Goal: Task Accomplishment & Management: Use online tool/utility

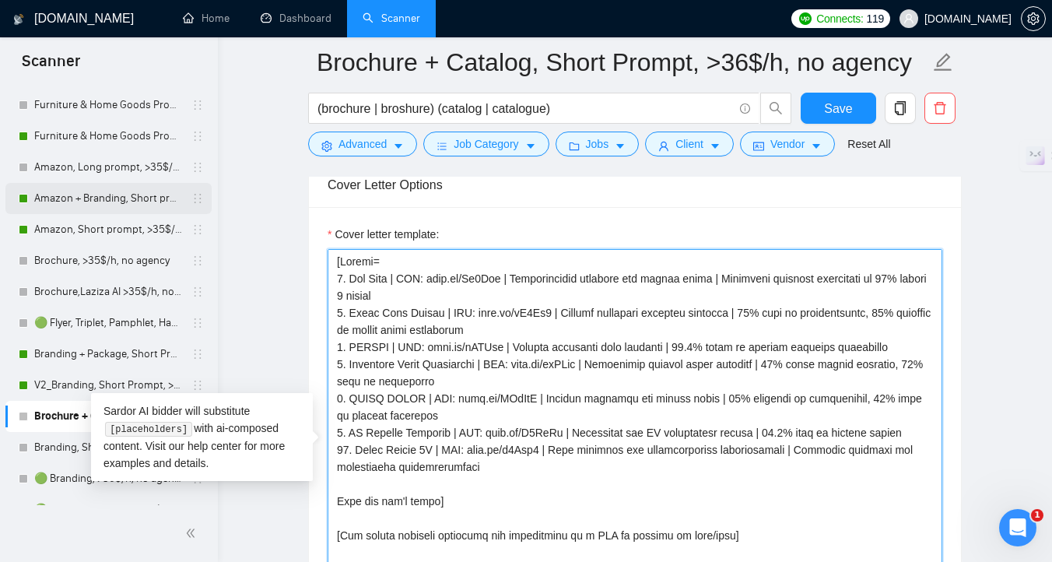
scroll to position [309, 0]
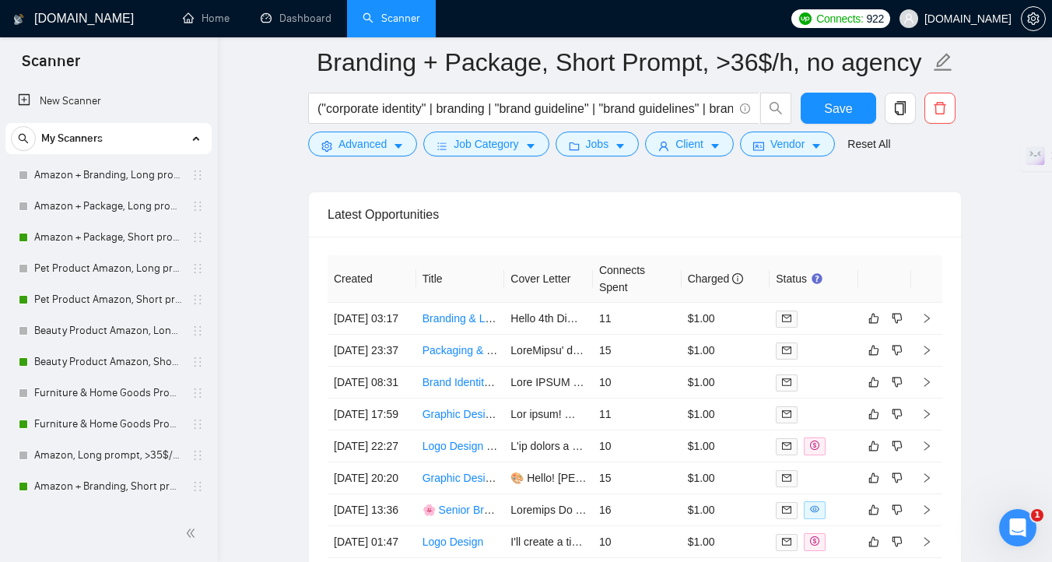
scroll to position [4129, 0]
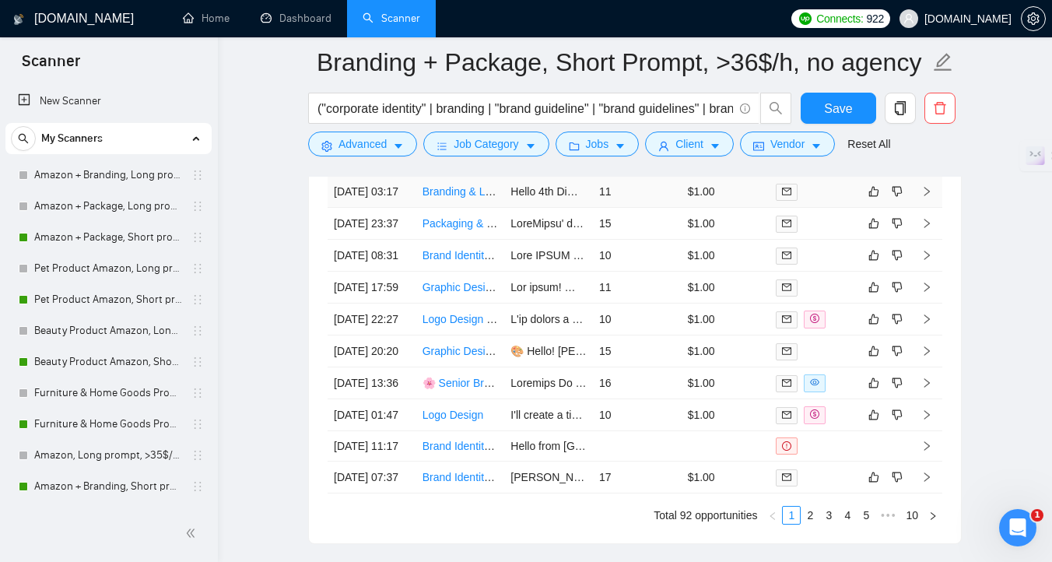
click at [636, 208] on td "11" at bounding box center [637, 192] width 89 height 32
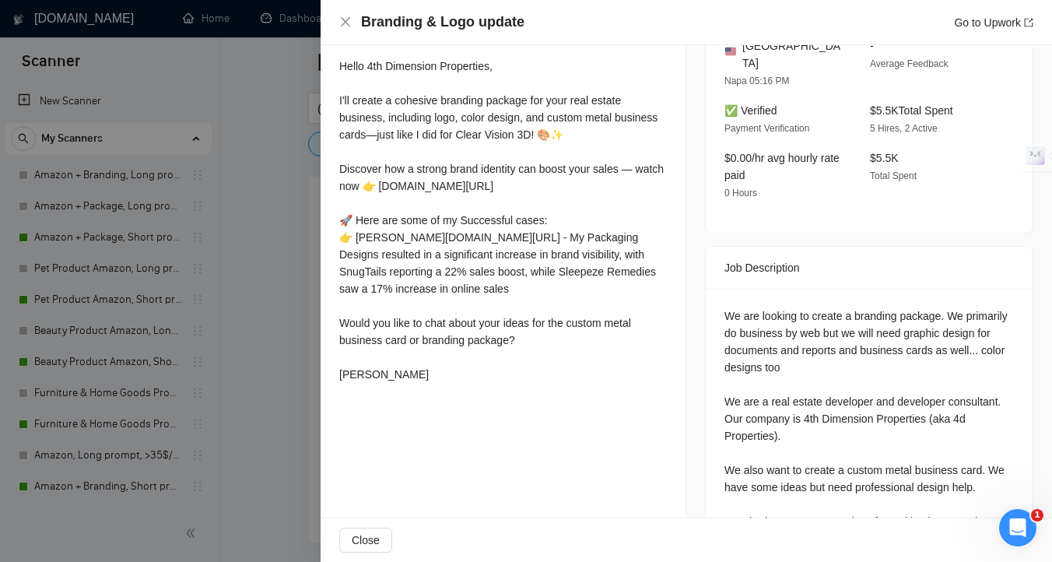
scroll to position [506, 0]
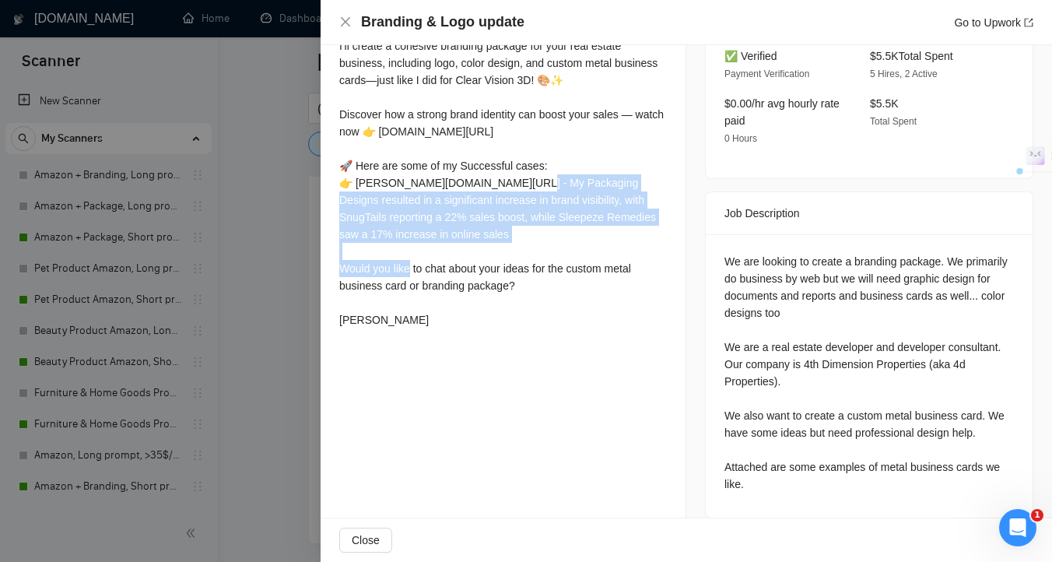
drag, startPoint x: 423, startPoint y: 254, endPoint x: 342, endPoint y: 202, distance: 95.2
click at [342, 202] on div "Hello 4th Dimension Properties, I'll create a cohesive branding package for you…" at bounding box center [503, 165] width 328 height 325
copy div "[DOMAIN_NAME][URL] - My Packaging Designs resulted in a significant increase in…"
